Goal: Transaction & Acquisition: Subscribe to service/newsletter

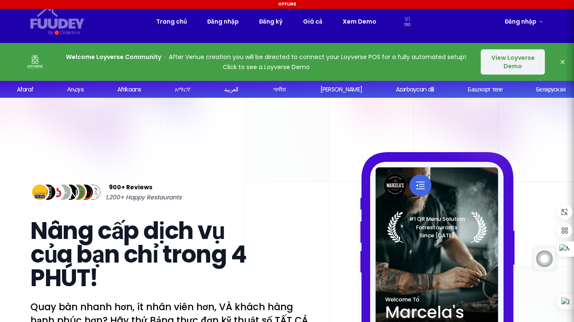
select select "vi"
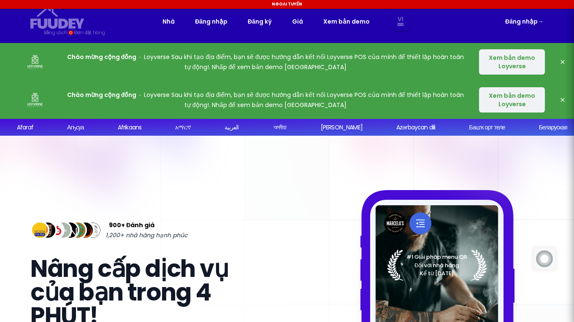
select select "vi"
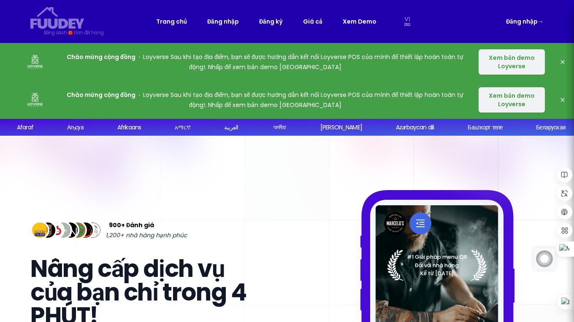
select select "vi"
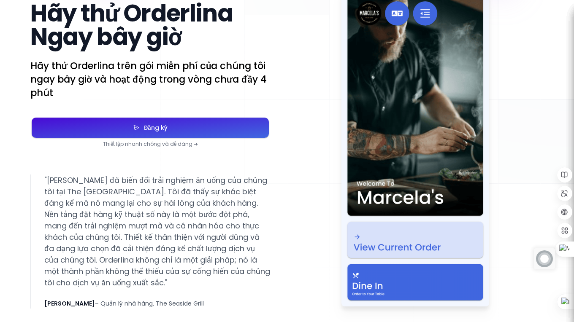
scroll to position [1631, 0]
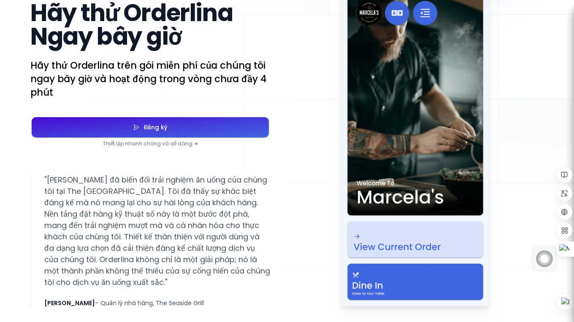
click at [170, 127] on button "Đăng ký" at bounding box center [150, 127] width 237 height 20
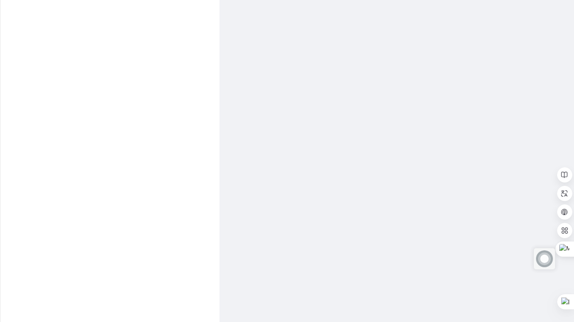
select select "vi"
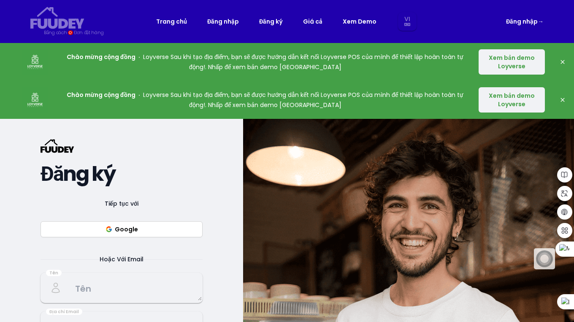
scroll to position [70, 0]
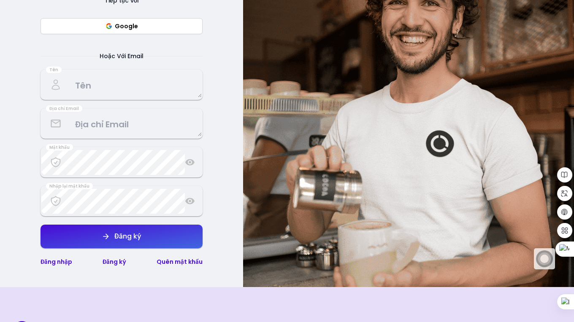
select select "vi"
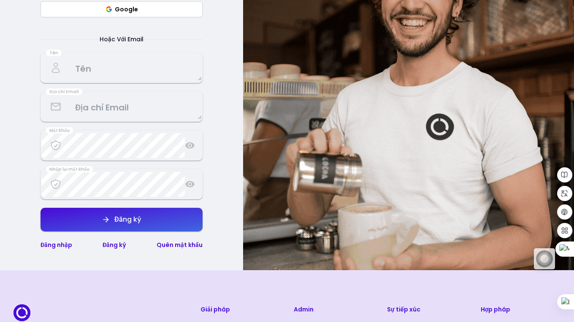
scroll to position [211, 0]
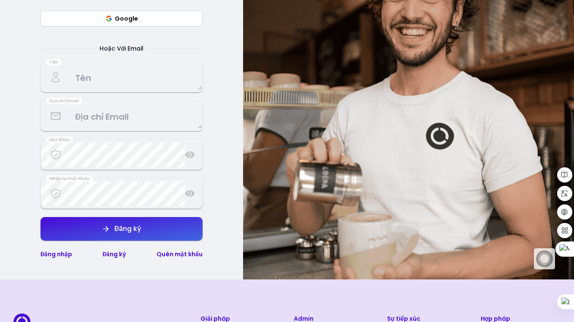
click at [91, 80] on textarea at bounding box center [121, 77] width 160 height 25
click at [91, 103] on div "Địa chỉ Email" at bounding box center [121, 116] width 162 height 30
select select "vi"
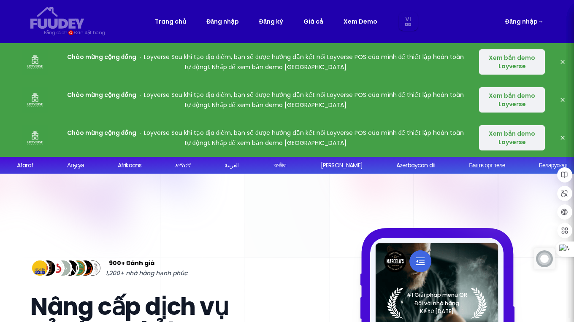
select select "vi"
